Goal: Navigation & Orientation: Find specific page/section

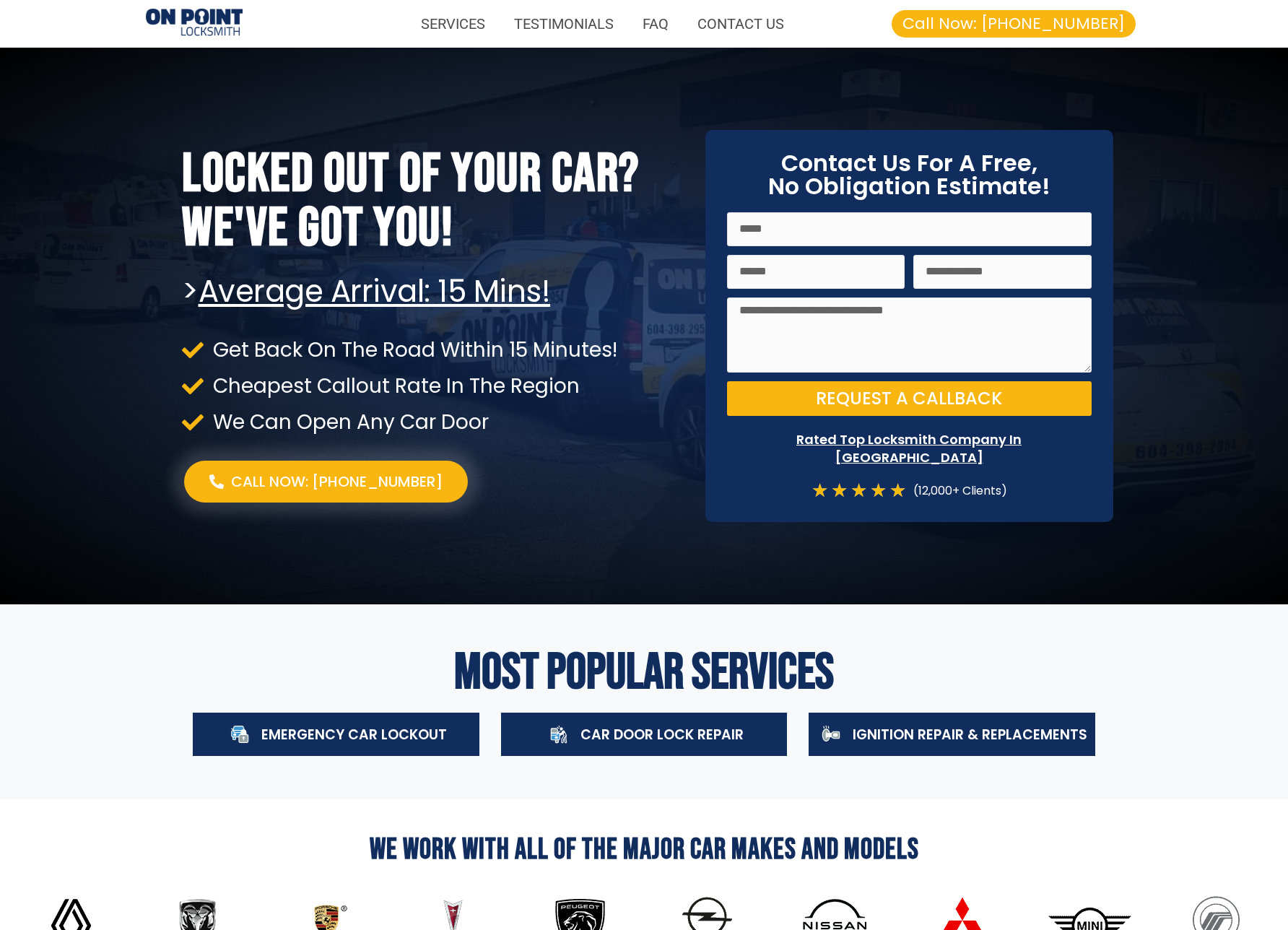
click at [1201, 369] on div at bounding box center [644, 326] width 1288 height 557
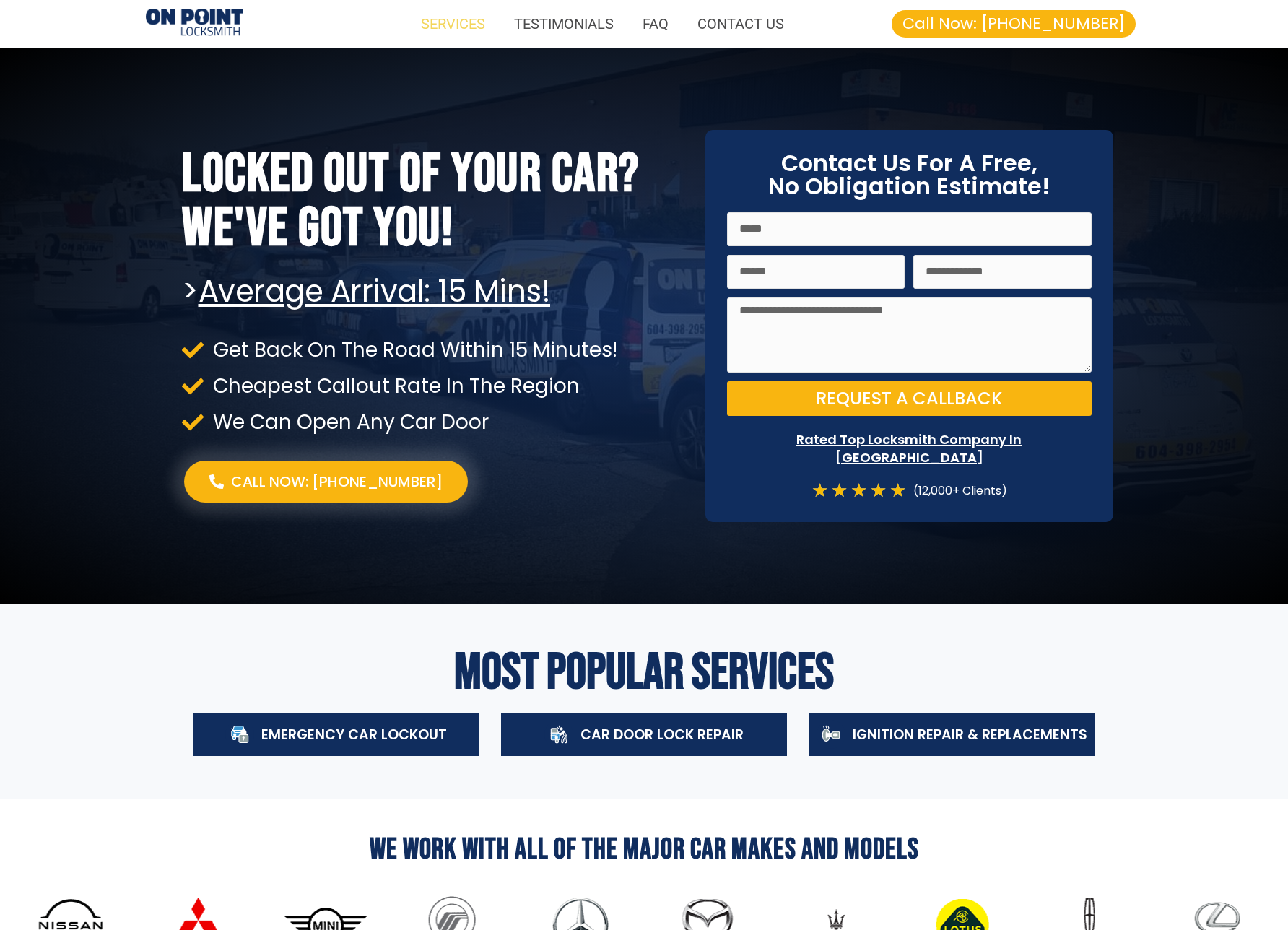
click at [446, 32] on link "SERVICES" at bounding box center [453, 23] width 93 height 33
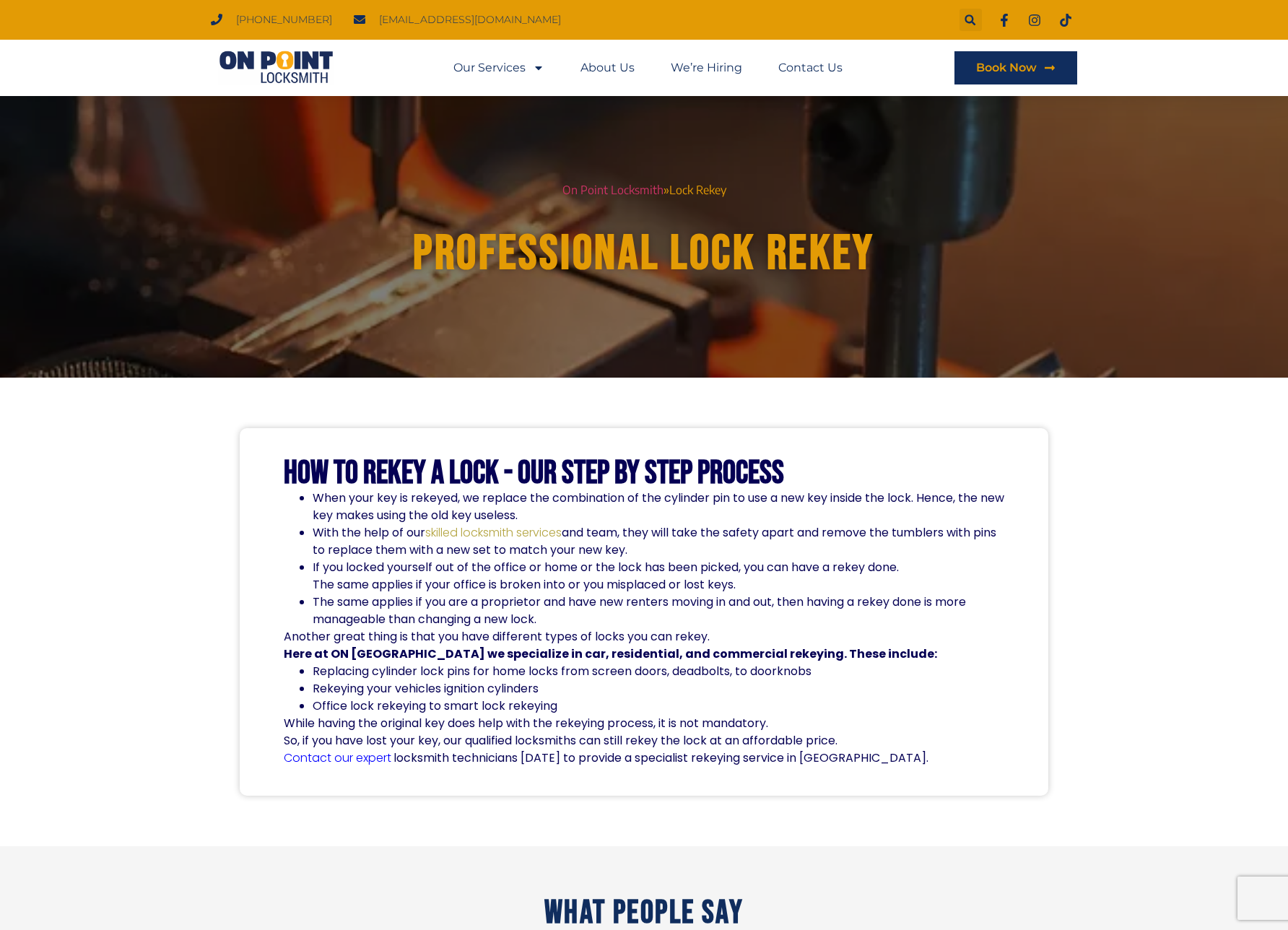
click at [224, 85] on img at bounding box center [275, 68] width 130 height 35
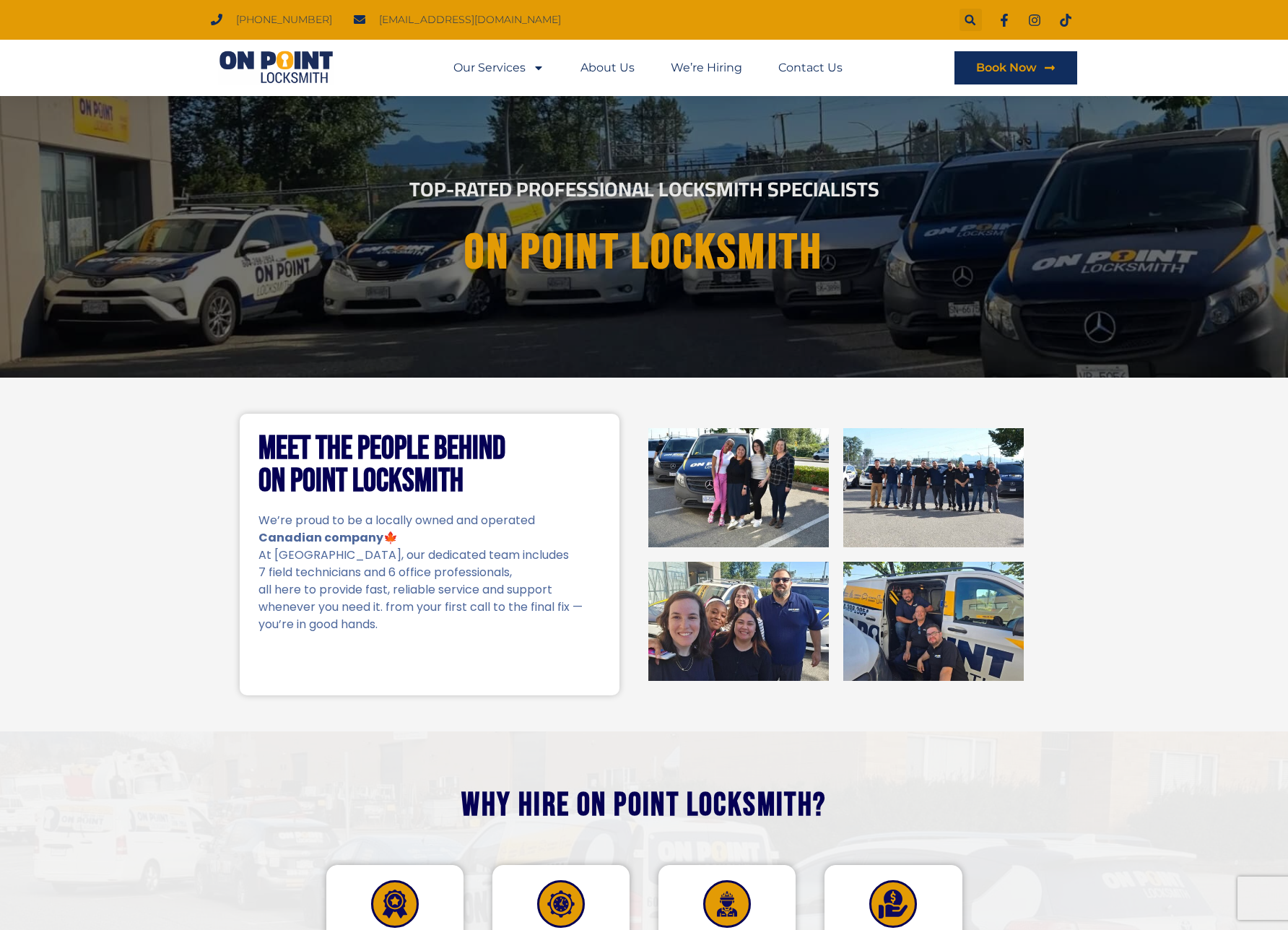
scroll to position [901, 0]
